Goal: Task Accomplishment & Management: Use online tool/utility

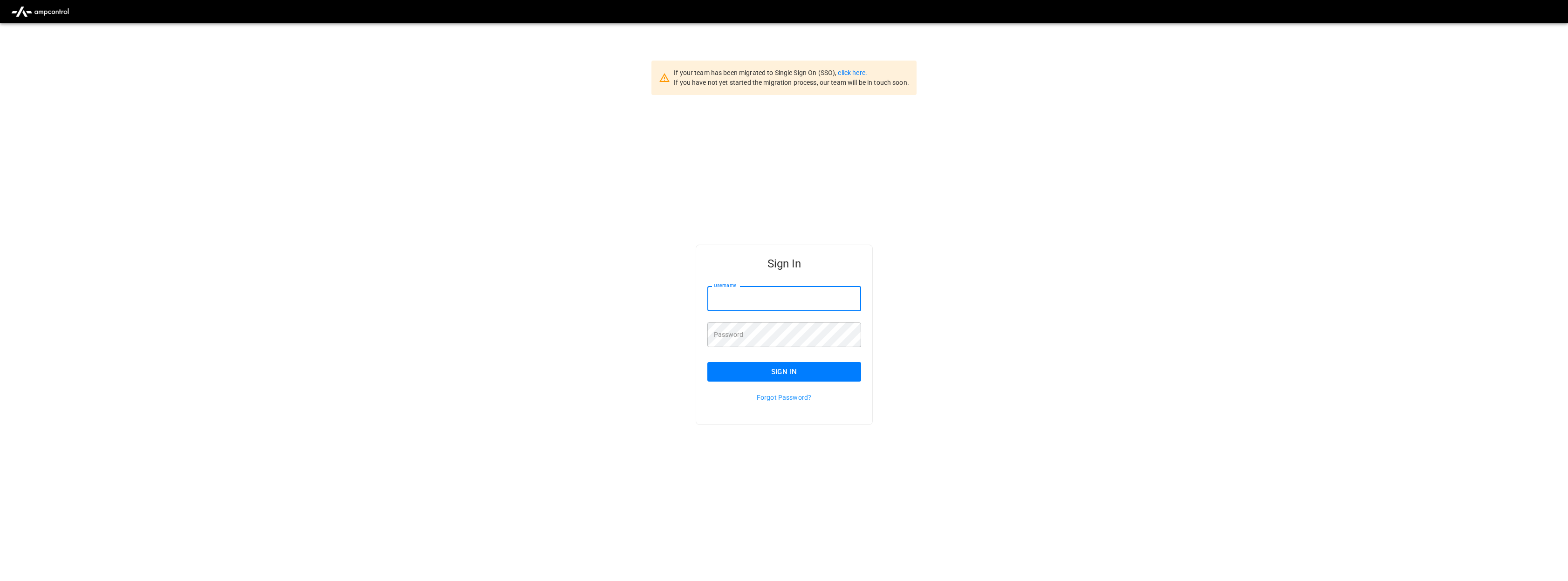
click at [759, 310] on input "Username" at bounding box center [784, 298] width 154 height 25
type input "**********"
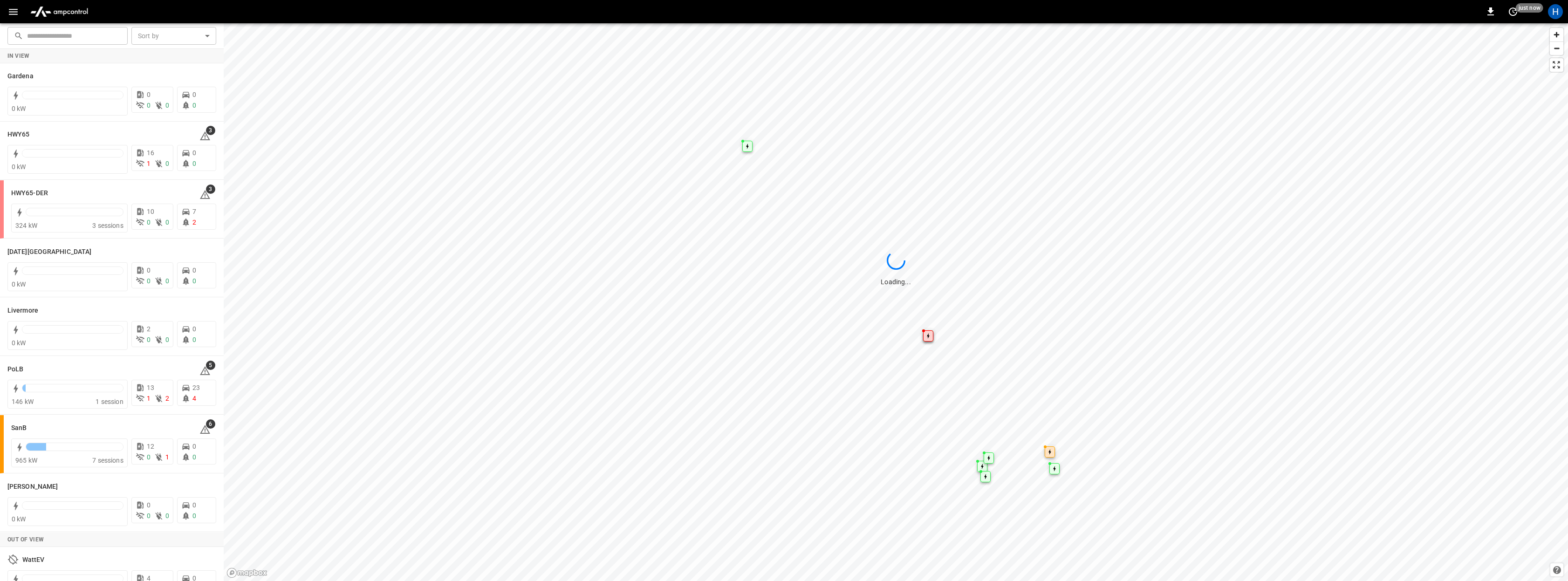
click at [10, 12] on icon "button" at bounding box center [13, 12] width 9 height 6
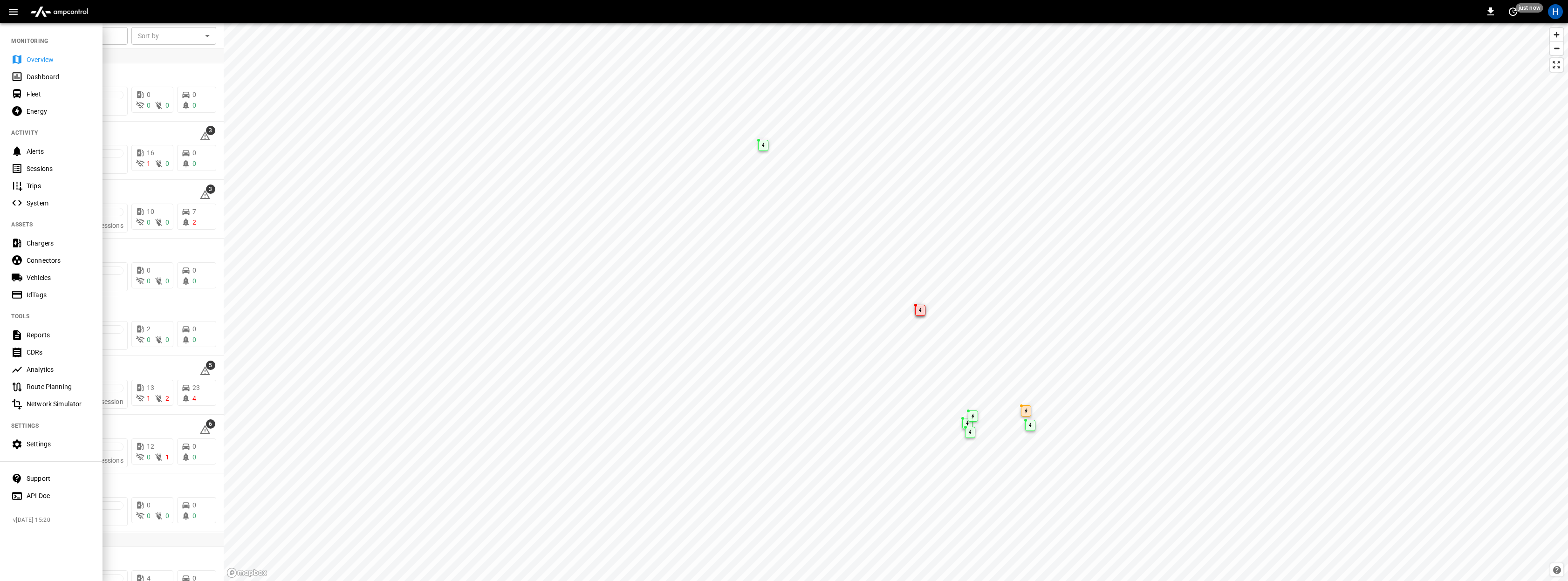
click at [31, 110] on div "Energy" at bounding box center [59, 111] width 65 height 9
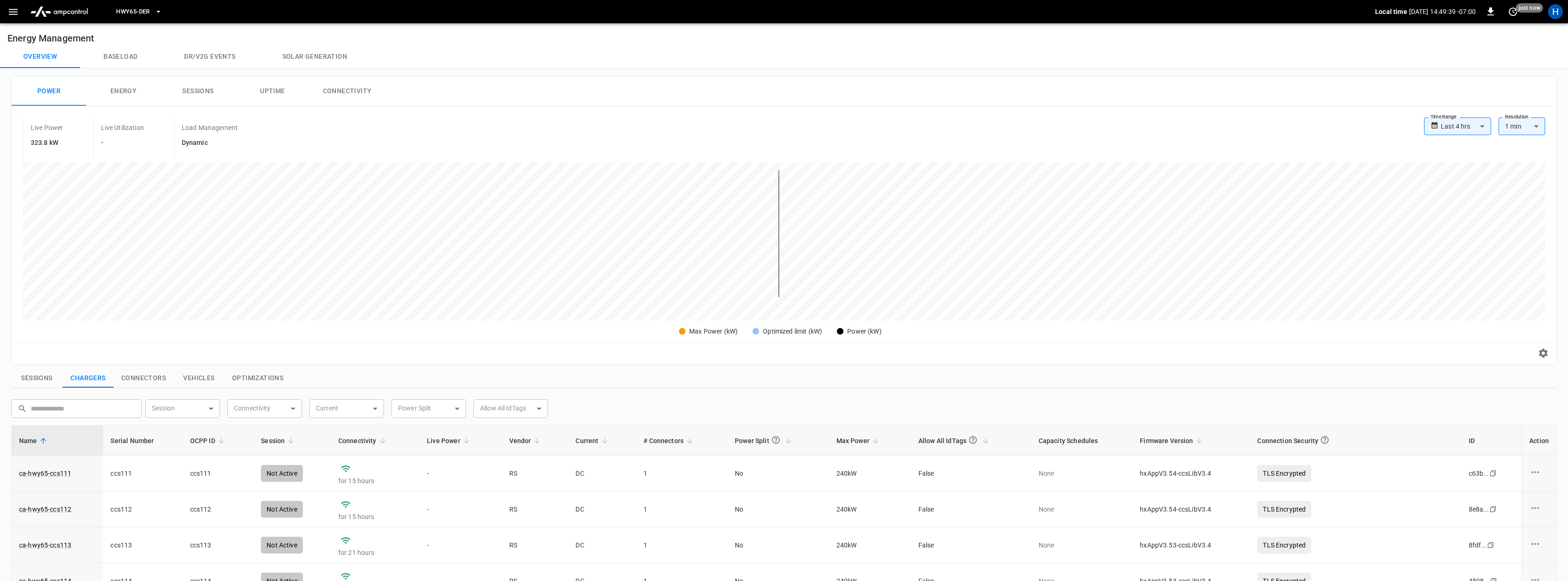
click at [54, 88] on button "Power" at bounding box center [49, 91] width 74 height 30
click at [114, 55] on button "Baseload" at bounding box center [121, 57] width 80 height 23
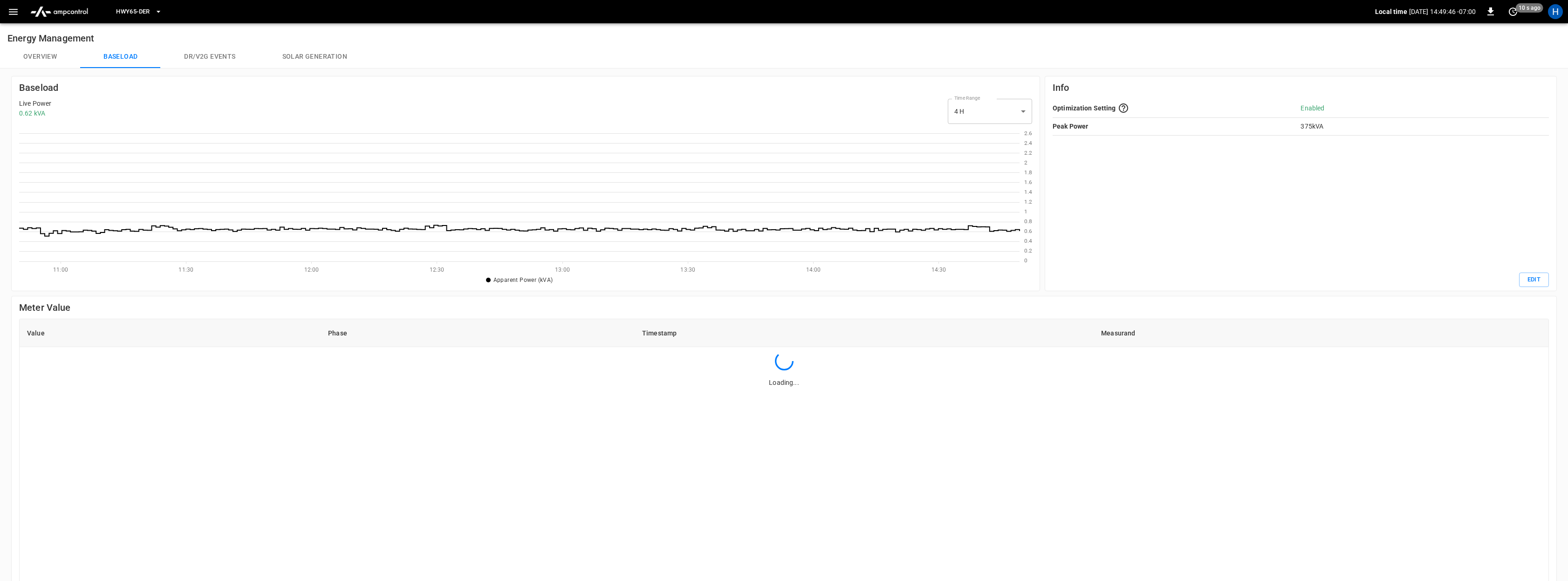
scroll to position [134, 1001]
click at [303, 55] on button "Solar generation" at bounding box center [315, 57] width 111 height 23
